Goal: Find specific page/section: Find specific page/section

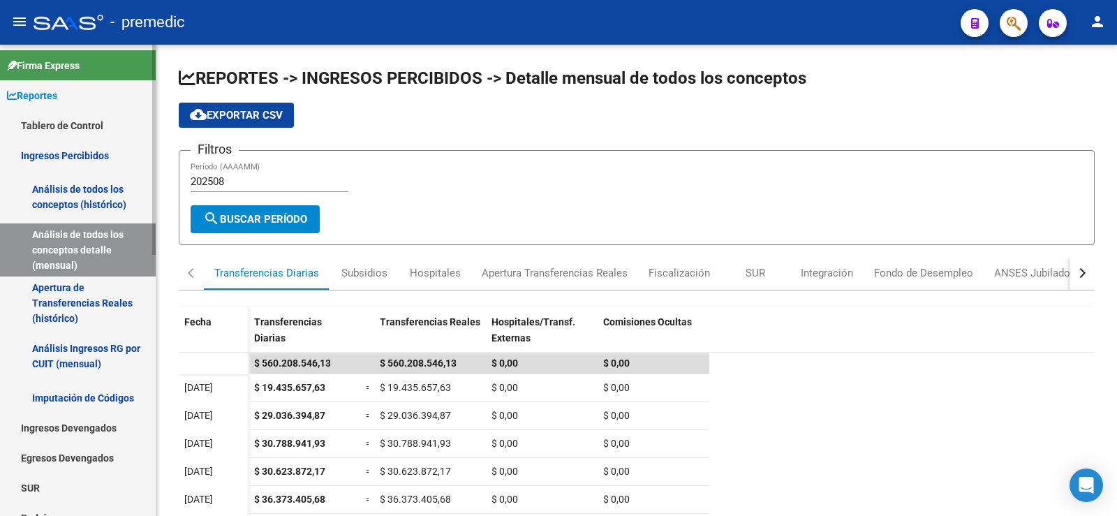
click at [73, 120] on link "Tablero de Control" at bounding box center [78, 125] width 156 height 30
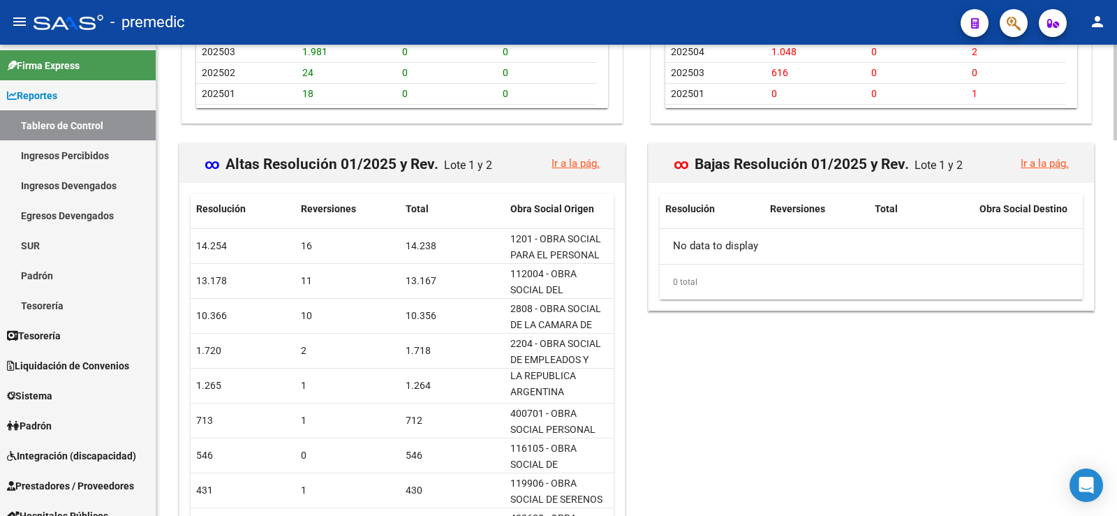
scroll to position [1148, 0]
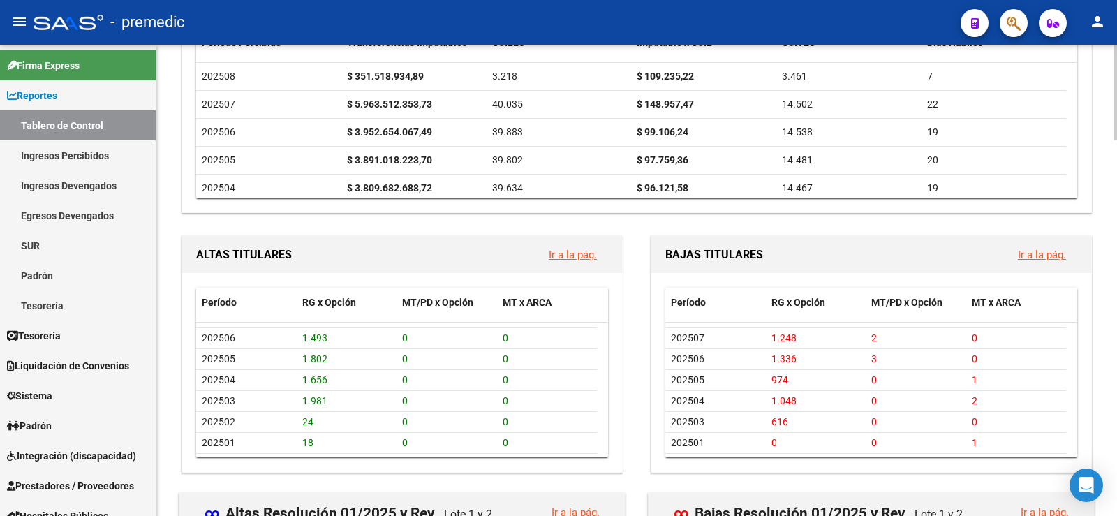
click at [1047, 254] on link "Ir a la pág." at bounding box center [1041, 254] width 48 height 13
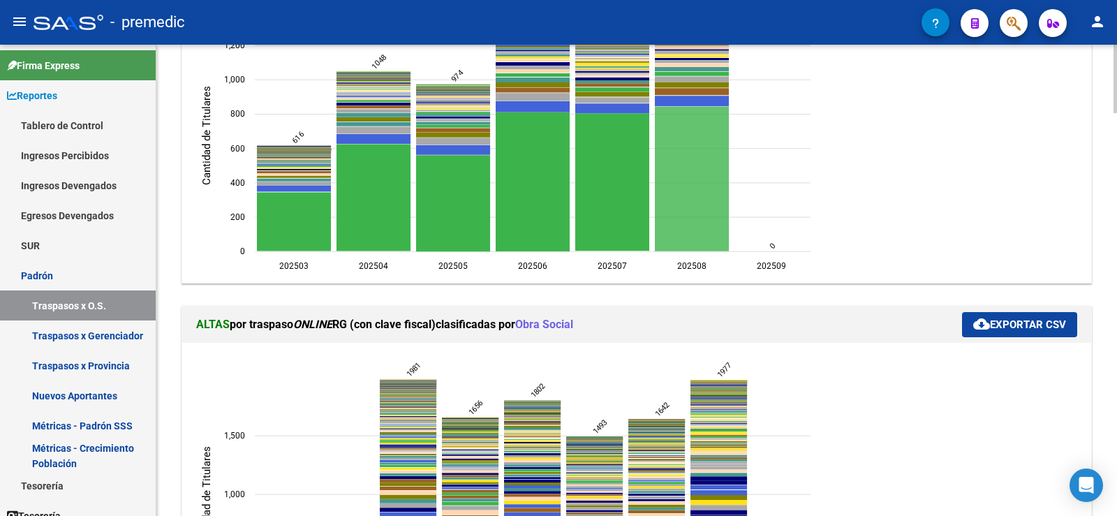
scroll to position [171, 0]
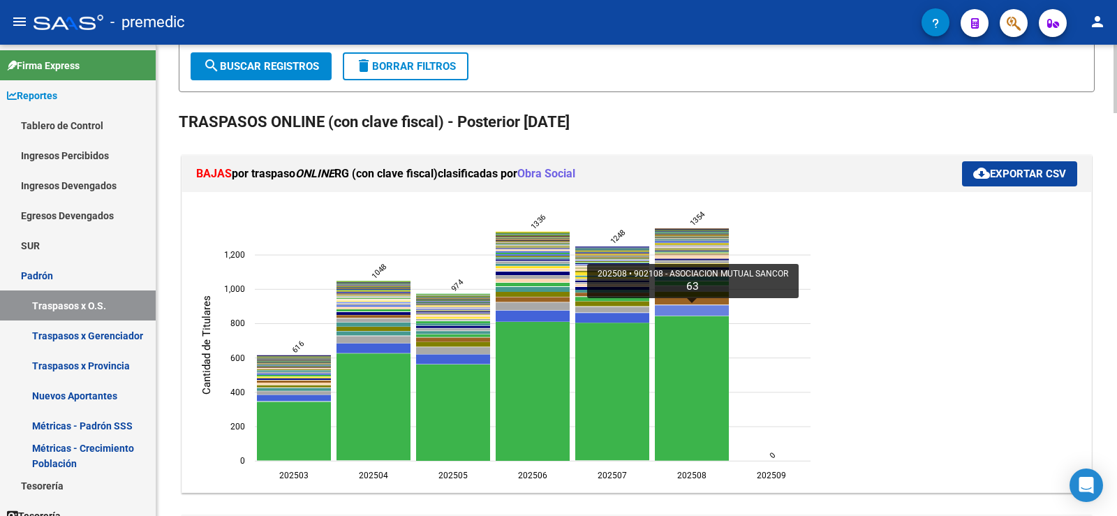
click at [675, 309] on icon "202508 902108 - ASOCIACION MUTUAL SANCOR 63" at bounding box center [692, 310] width 74 height 10
type input "ASOCIACION MUTUAL SANCOR"
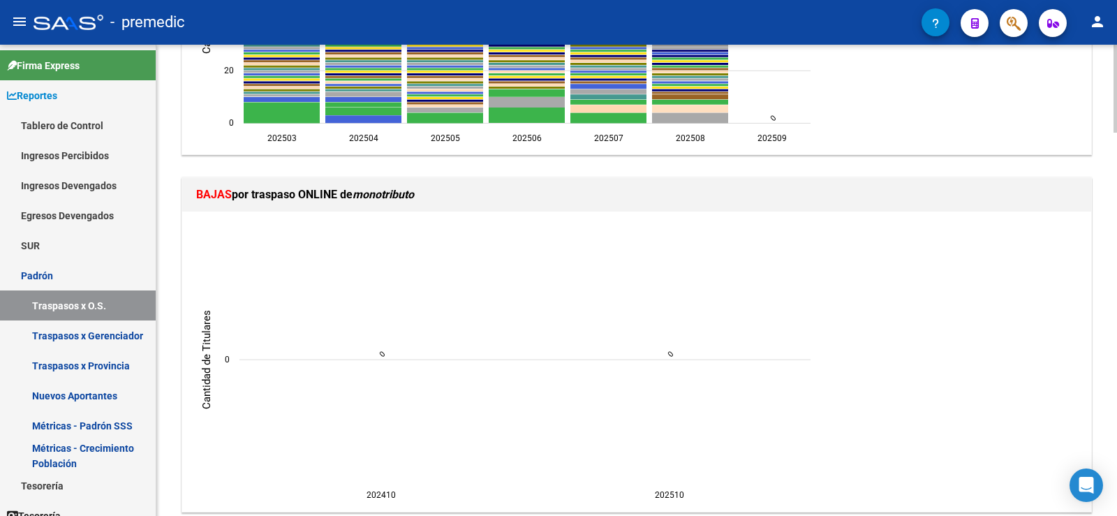
scroll to position [659, 0]
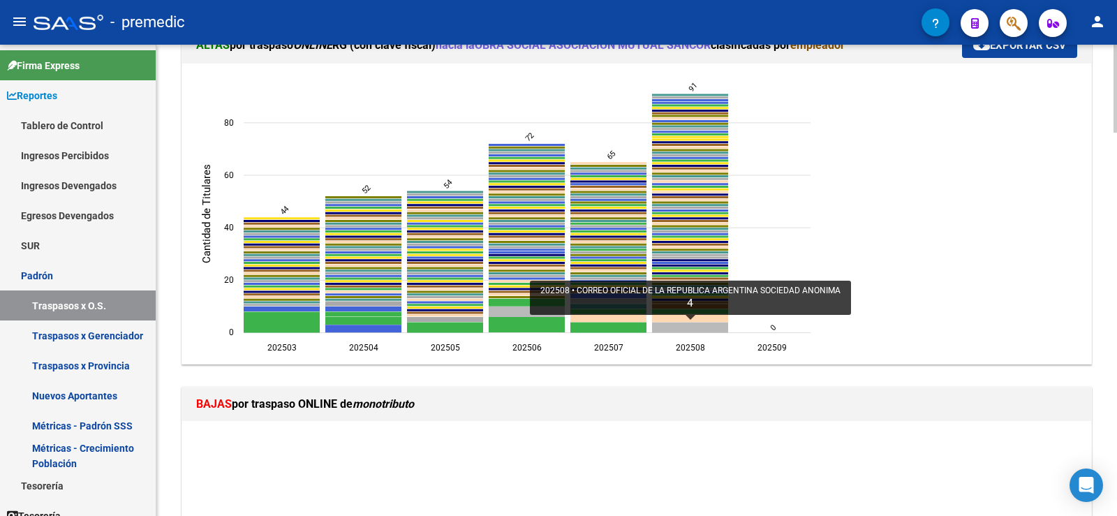
click at [706, 328] on icon "202508 CORREO OFICIAL DE LA REPUBLICA ARGENTINA SOCIEDAD ANONIMA 4" at bounding box center [690, 327] width 76 height 10
type input "CORREO OFICIAL DE LA REPUBLICA ARGENTINA SOCIEDAD ANONIMA"
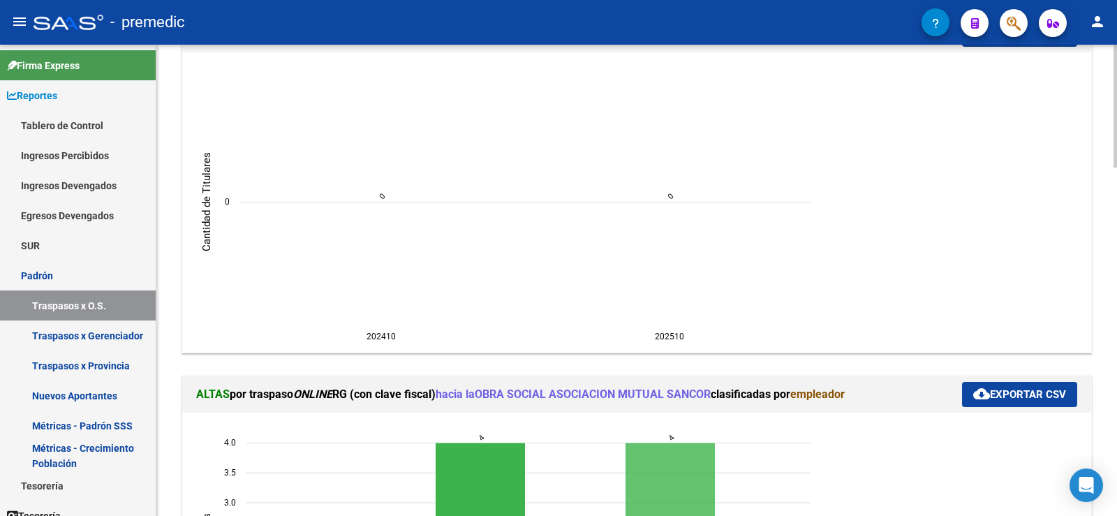
scroll to position [590, 0]
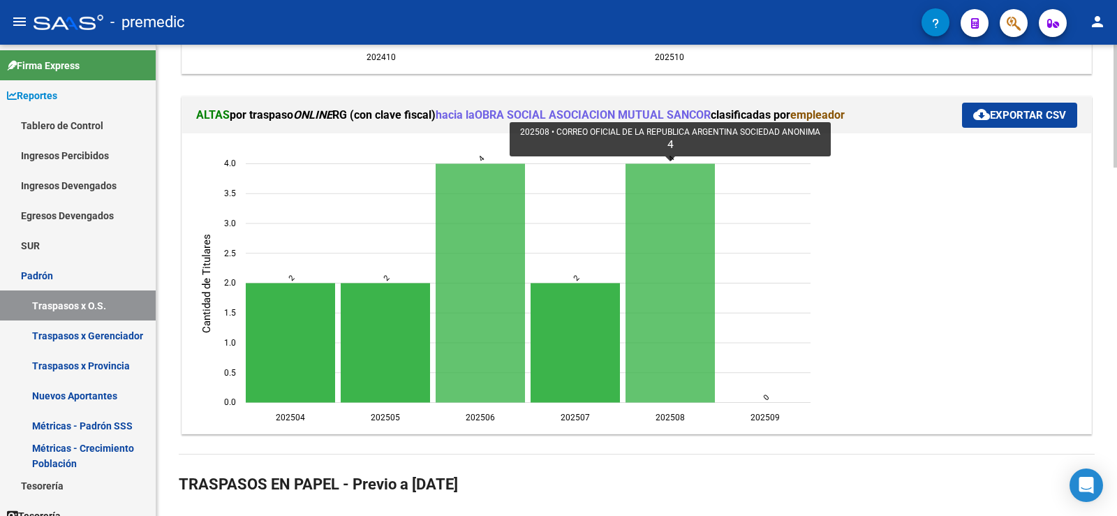
click at [662, 301] on icon "202508 CORREO OFICIAL DE LA REPUBLICA ARGENTINA SOCIEDAD ANONIMA 4" at bounding box center [669, 282] width 89 height 239
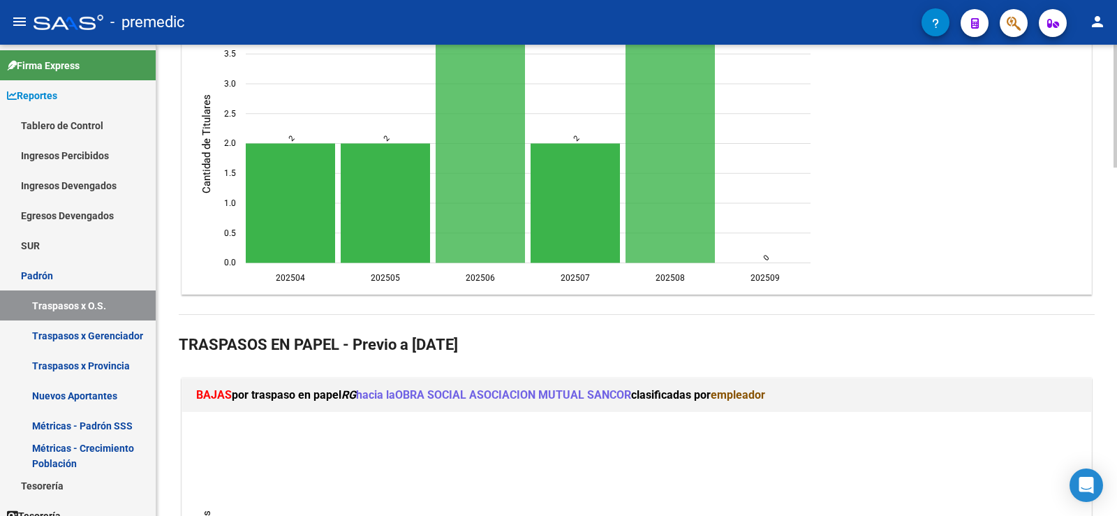
scroll to position [659, 0]
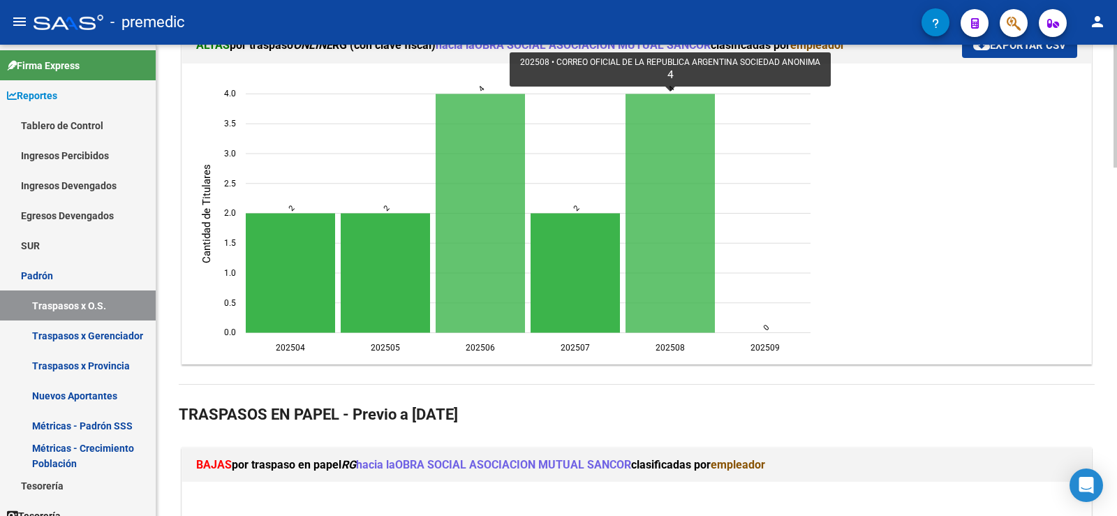
click at [689, 259] on icon "202508 CORREO OFICIAL DE LA REPUBLICA ARGENTINA SOCIEDAD ANONIMA 4" at bounding box center [669, 213] width 89 height 239
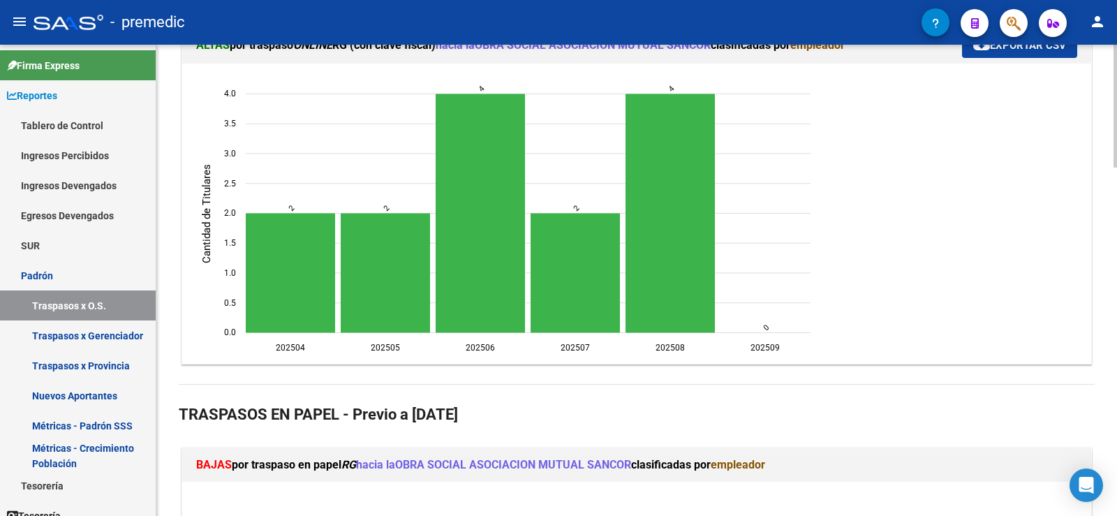
click at [673, 354] on div "202504 202504 202505 202505 202506 202506 202507 202507 202508 202508 202509 20…" at bounding box center [636, 214] width 909 height 300
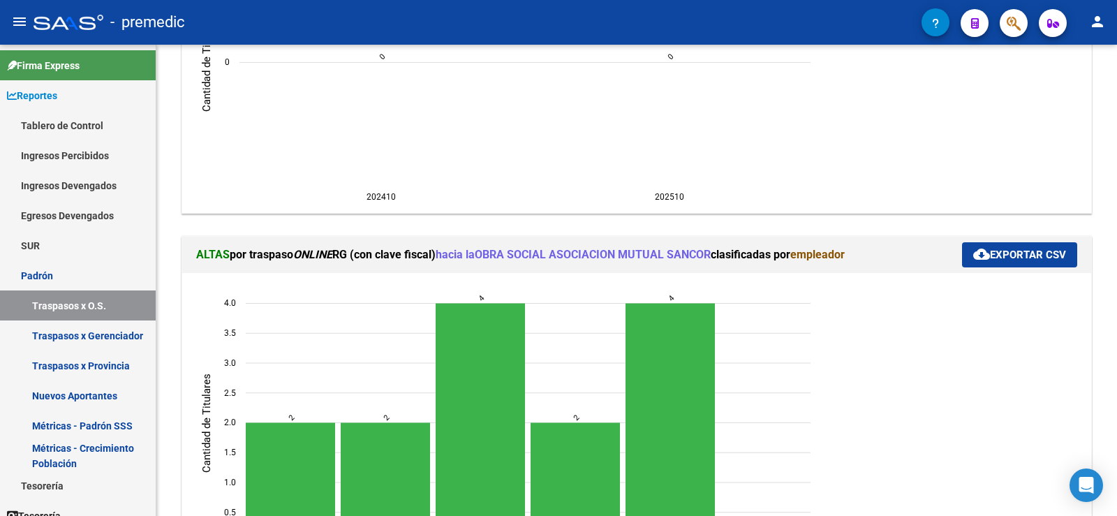
scroll to position [0, 0]
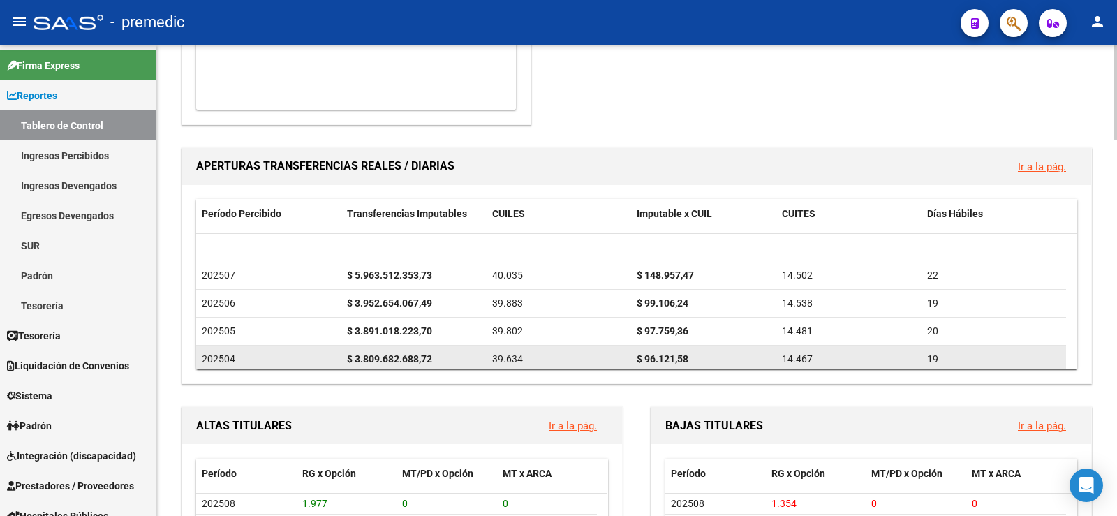
scroll to position [50, 0]
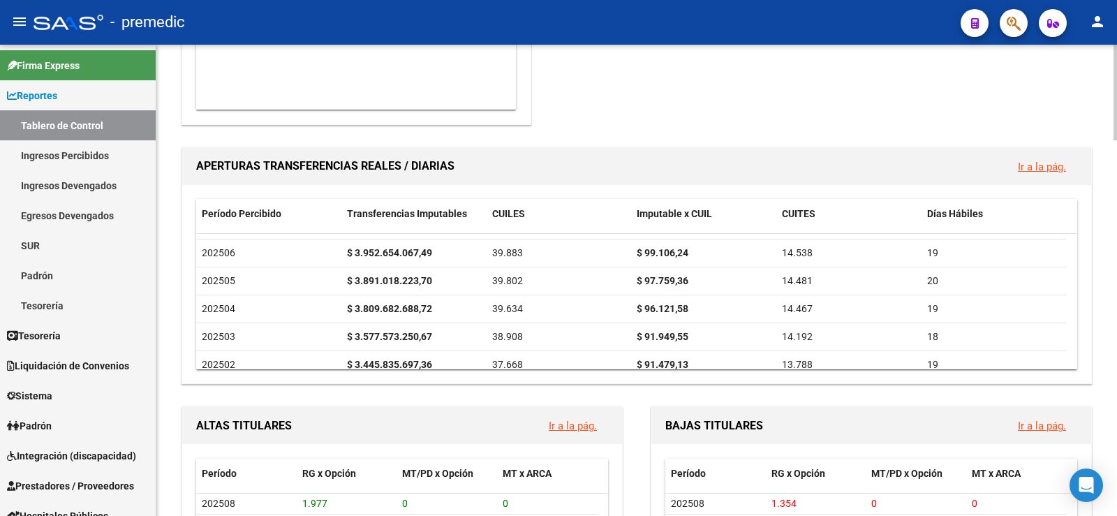
click at [1055, 422] on link "Ir a la pág." at bounding box center [1041, 425] width 48 height 13
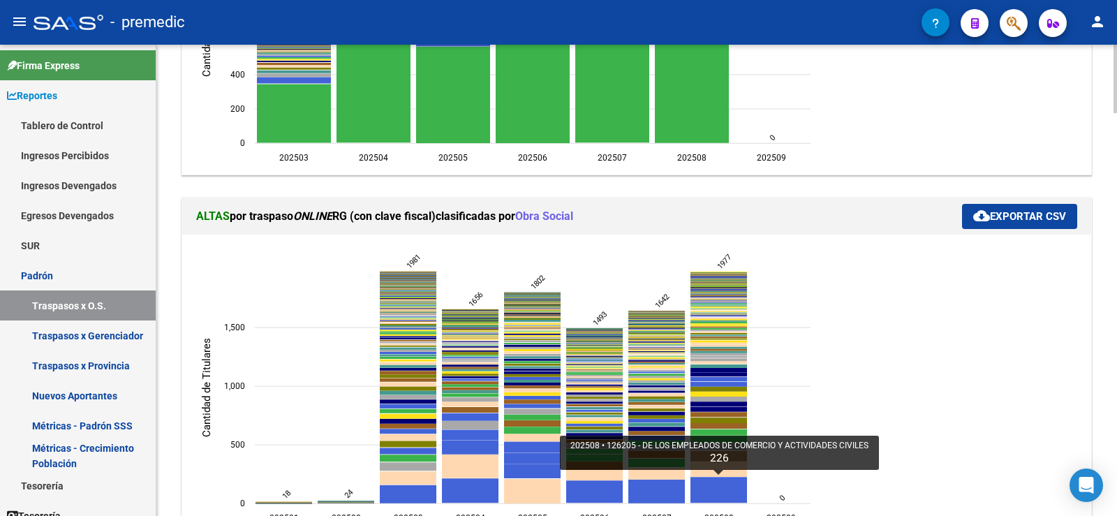
scroll to position [209, 0]
